Goal: Information Seeking & Learning: Learn about a topic

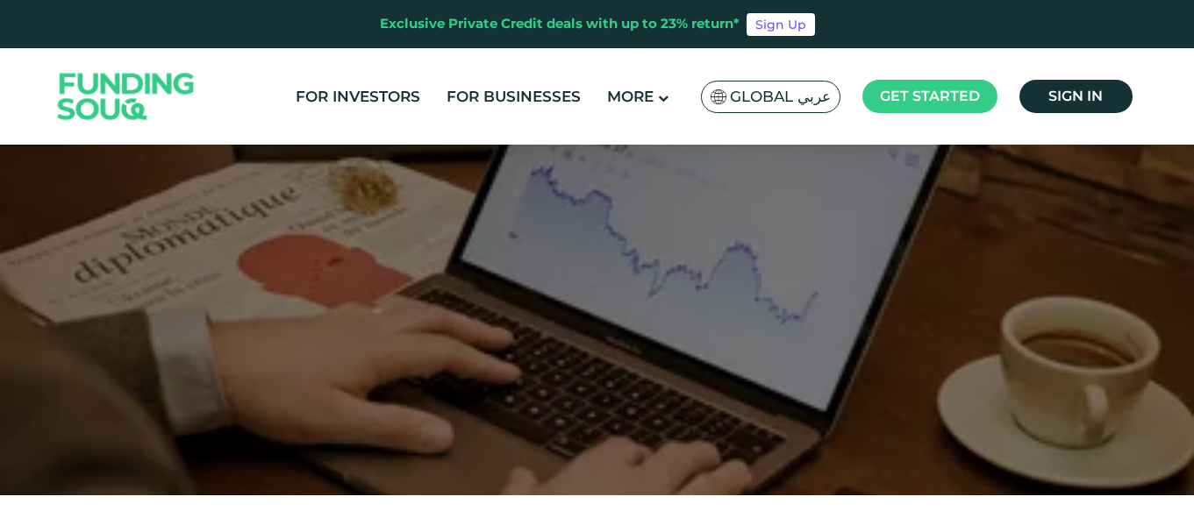
click at [1193, 61] on html "Exclusive Private Credit deals with up to 23% return* Sign Up For Investors For…" at bounding box center [597, 262] width 1194 height 525
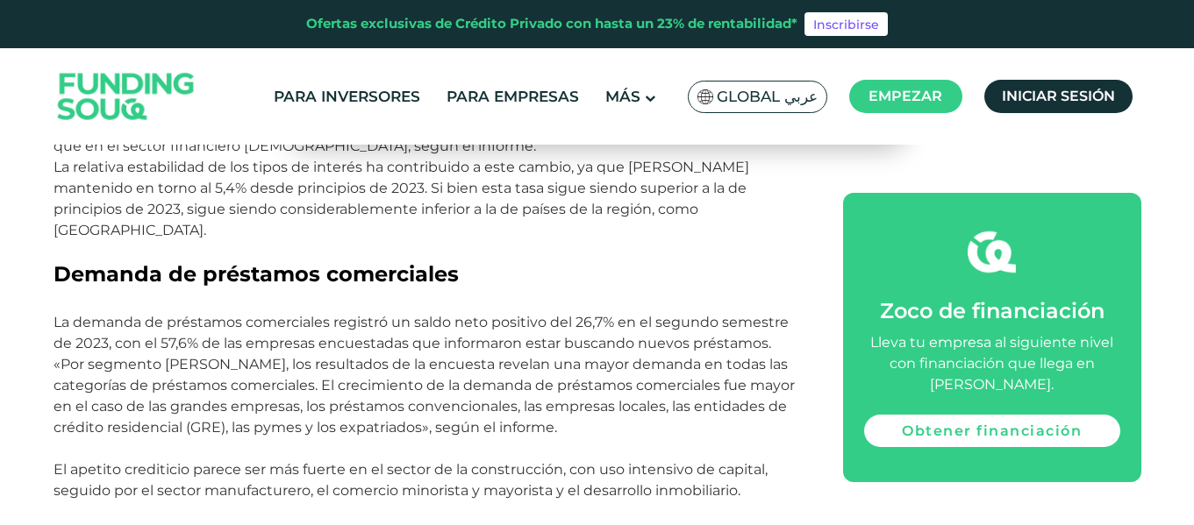
scroll to position [1704, 0]
